Goal: Task Accomplishment & Management: Manage account settings

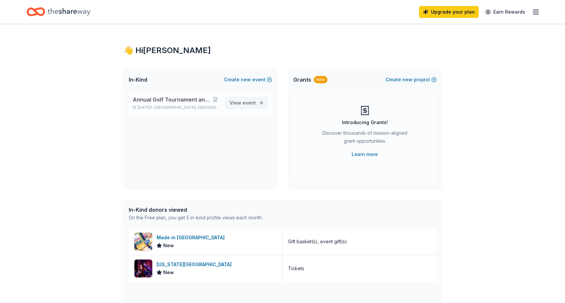
click at [246, 102] on span "event" at bounding box center [249, 103] width 13 height 6
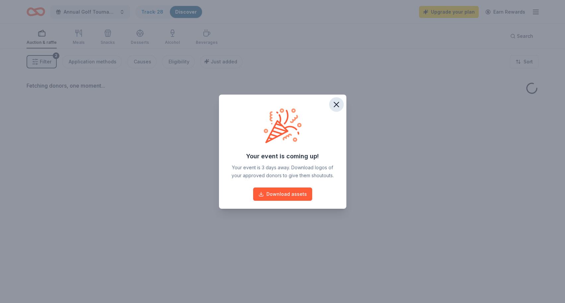
click at [334, 105] on icon "button" at bounding box center [336, 104] width 9 height 9
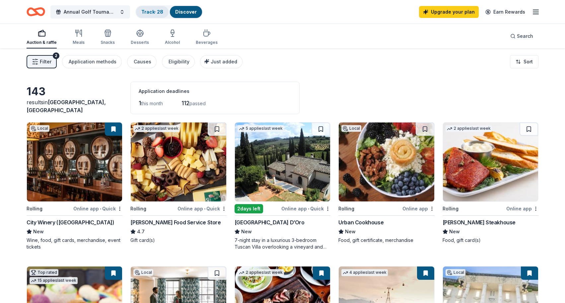
click at [149, 13] on link "Track · 28" at bounding box center [152, 12] width 22 height 6
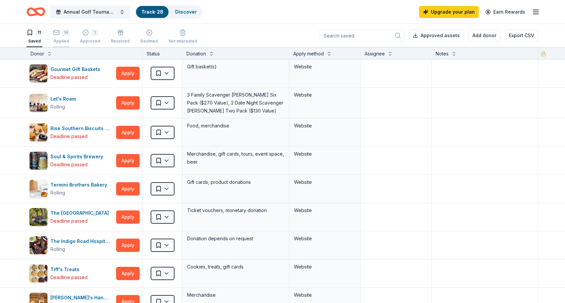
click at [64, 41] on div "Applied" at bounding box center [61, 41] width 16 height 5
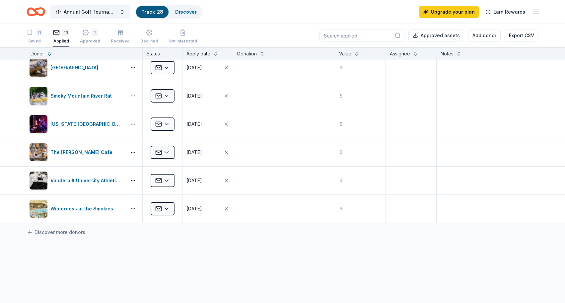
scroll to position [232, 0]
click at [109, 180] on div "Vanderbilt University Athletics" at bounding box center [86, 180] width 73 height 8
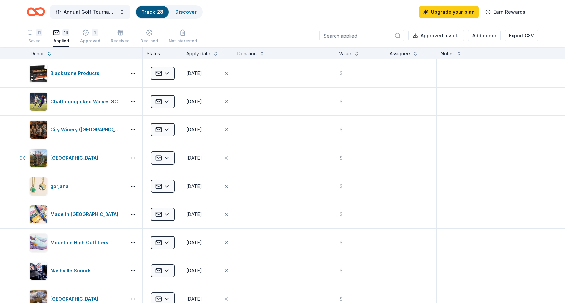
scroll to position [0, 0]
click at [99, 39] on div "11 Saved 14 Applied 1 Approved Received Declined Not interested" at bounding box center [112, 37] width 171 height 21
click at [90, 39] on div "Approved" at bounding box center [90, 41] width 20 height 5
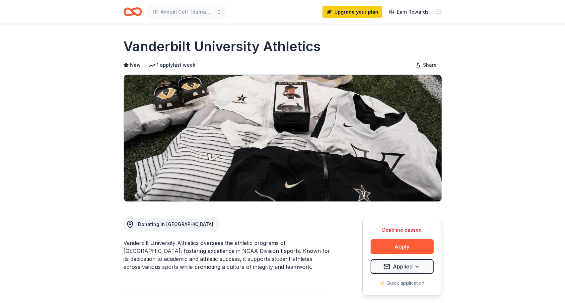
click at [529, 0] on header "Annual Golf Tournament and Silent Auction Upgrade your plan Earn Rewards" at bounding box center [282, 12] width 565 height 24
